Goal: Task Accomplishment & Management: Manage account settings

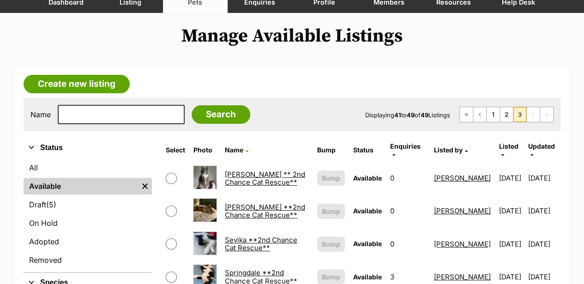
scroll to position [92, 0]
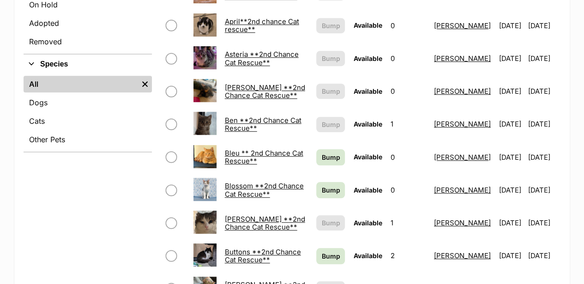
scroll to position [338, 0]
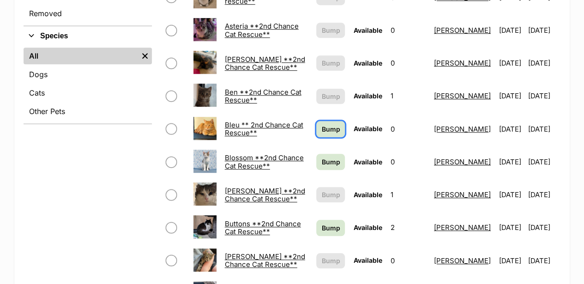
click at [321, 124] on span "Bump" at bounding box center [330, 129] width 18 height 10
click at [321, 157] on span "Bump" at bounding box center [330, 162] width 18 height 10
click at [321, 223] on span "Bump" at bounding box center [330, 228] width 18 height 10
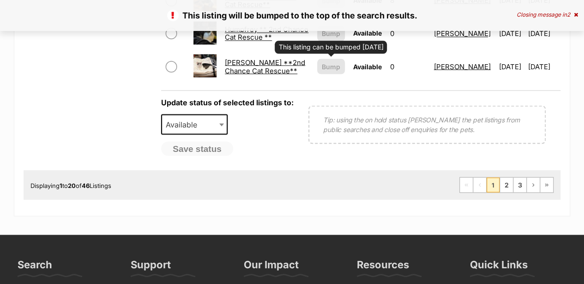
scroll to position [830, 0]
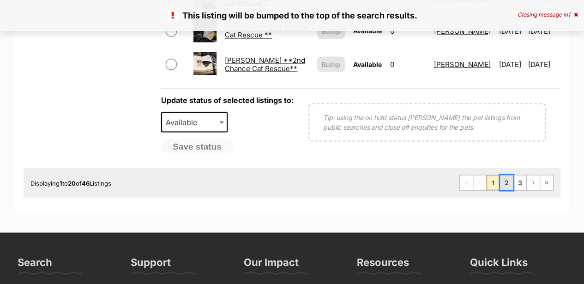
click at [504, 175] on link "2" at bounding box center [506, 182] width 13 height 15
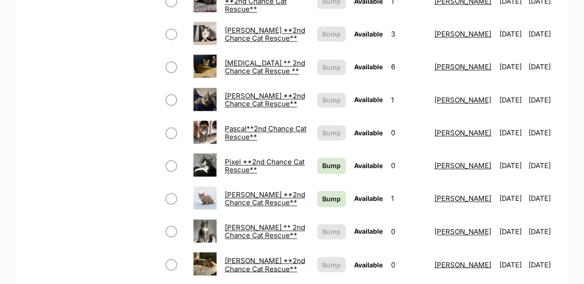
scroll to position [646, 0]
